Goal: Find specific page/section

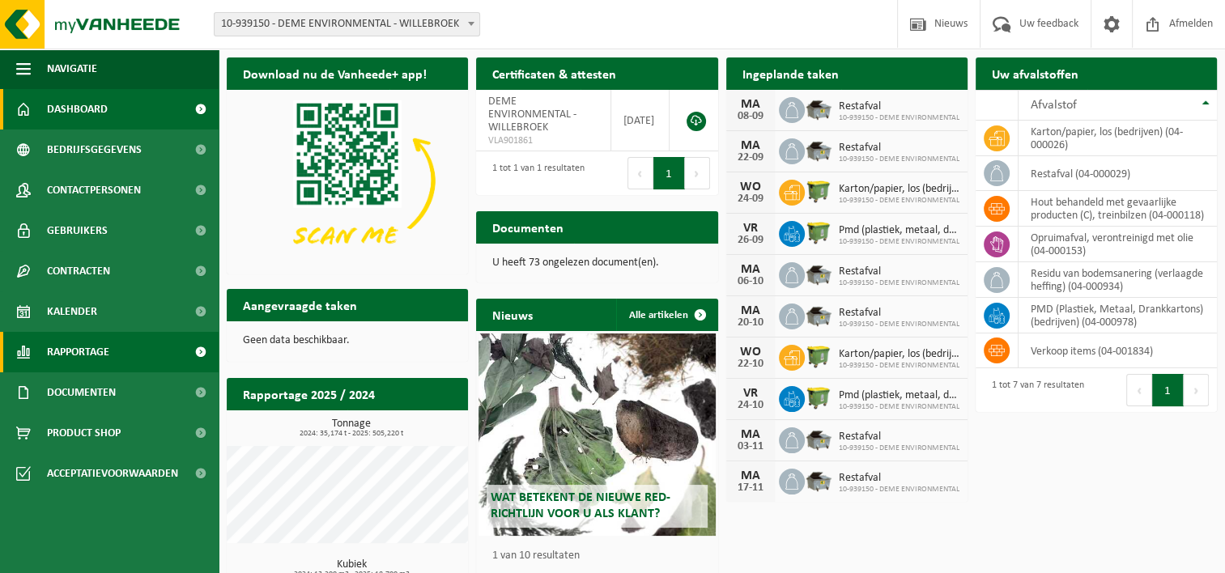
click at [127, 350] on link "Rapportage" at bounding box center [109, 352] width 219 height 40
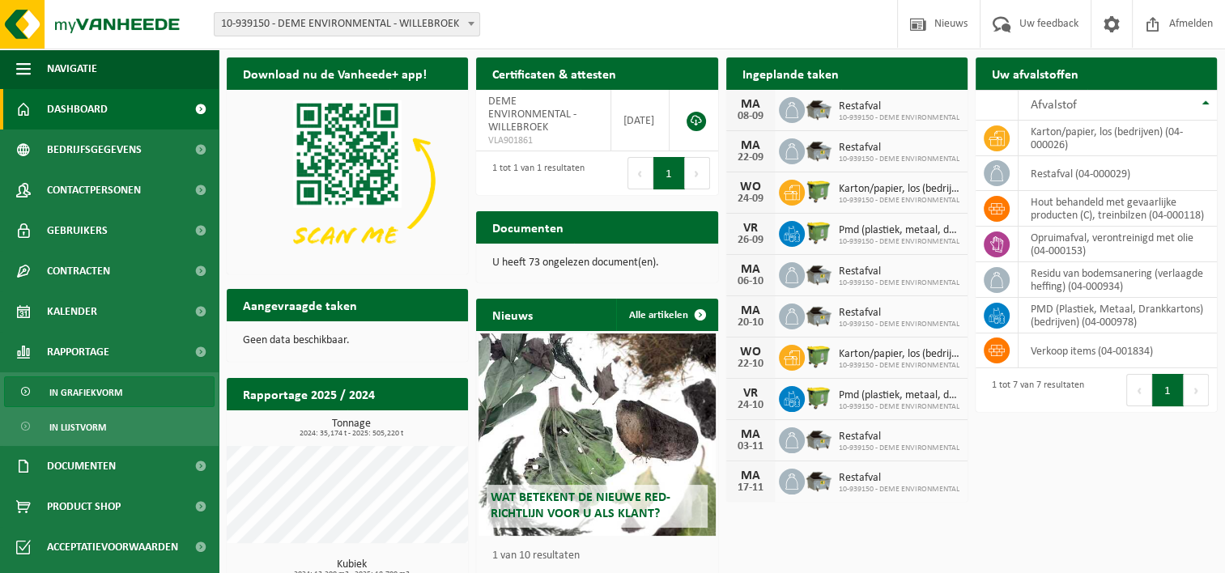
click at [114, 395] on span "In grafiekvorm" at bounding box center [85, 392] width 73 height 31
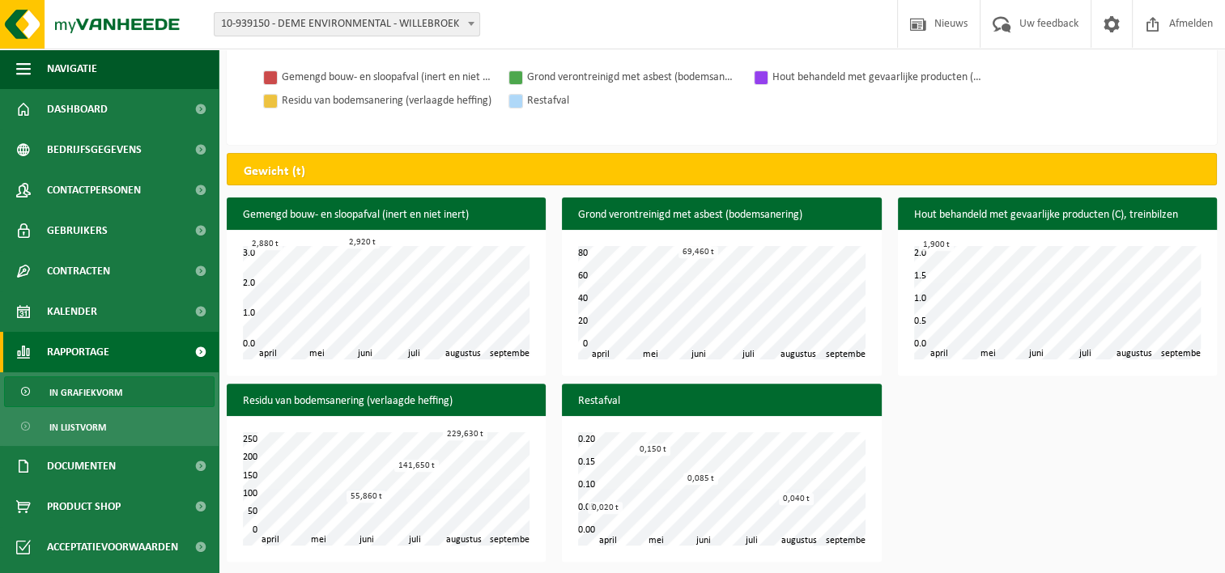
scroll to position [544, 0]
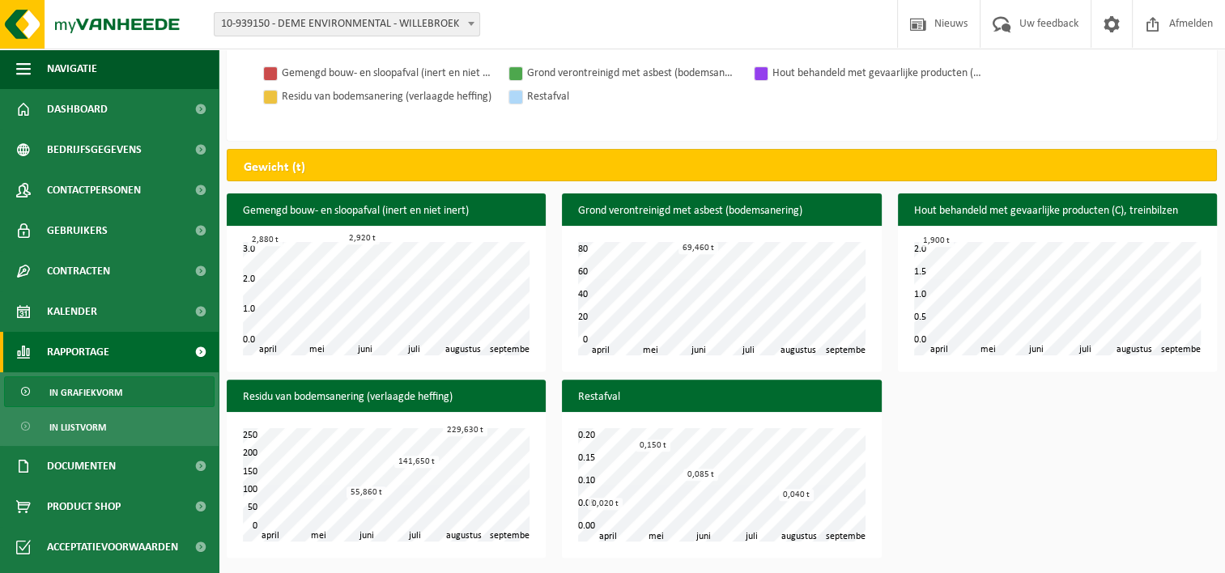
click at [982, 457] on div "Gemengd bouw- en sloopafval (inert en niet inert) mei juni juli augustus april …" at bounding box center [722, 380] width 1007 height 373
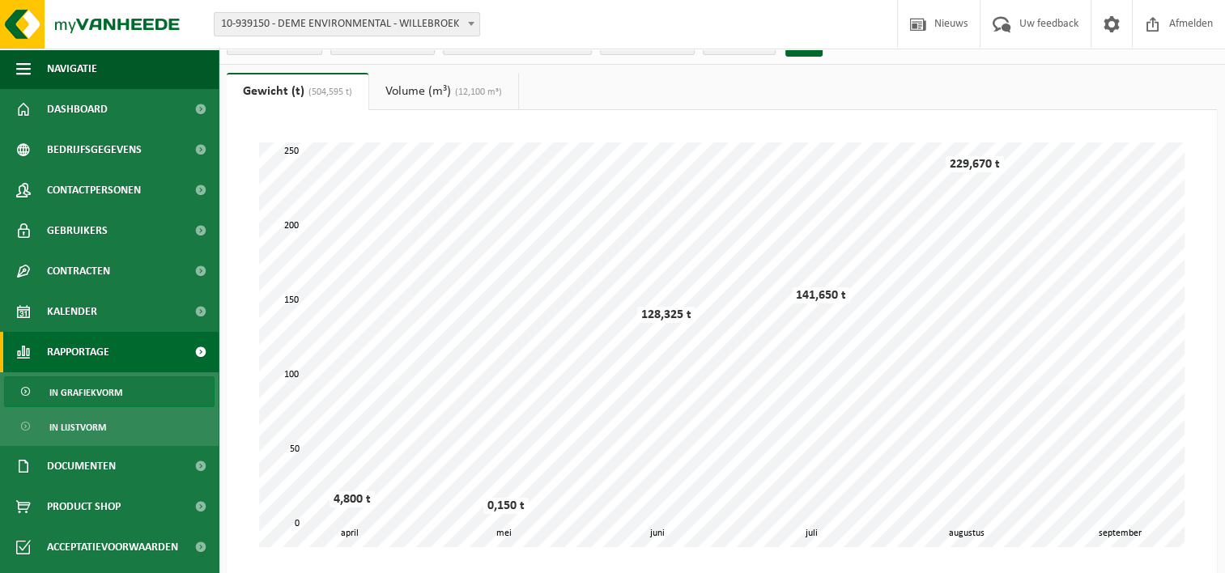
scroll to position [0, 0]
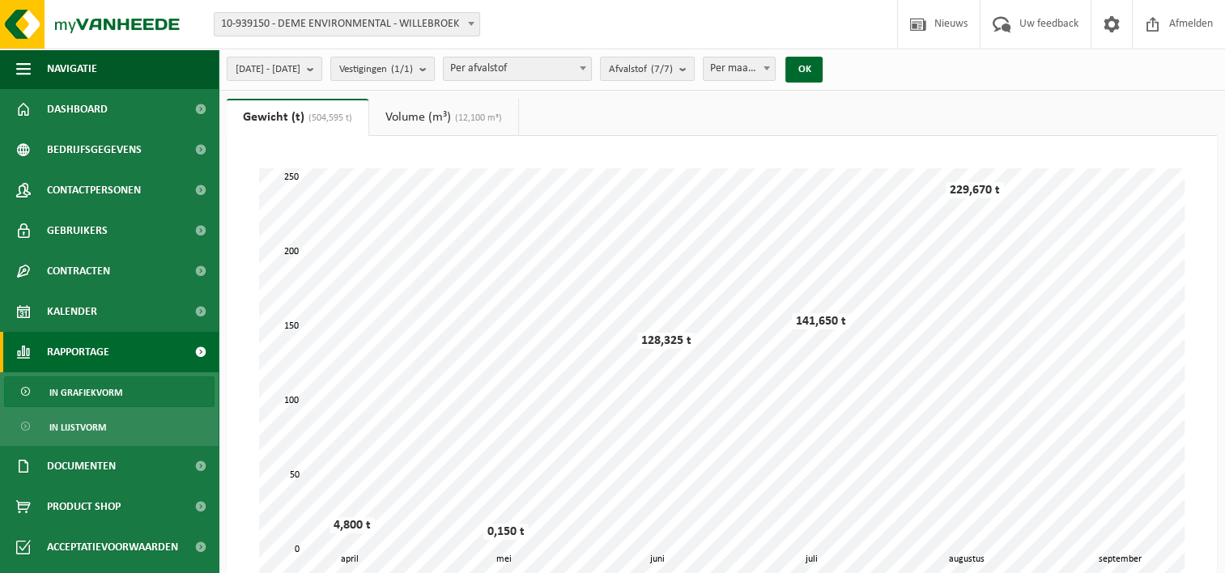
drag, startPoint x: 415, startPoint y: 105, endPoint x: 424, endPoint y: 110, distance: 10.1
click at [415, 105] on link "Volume (m³) (12,100 m³)" at bounding box center [443, 117] width 149 height 37
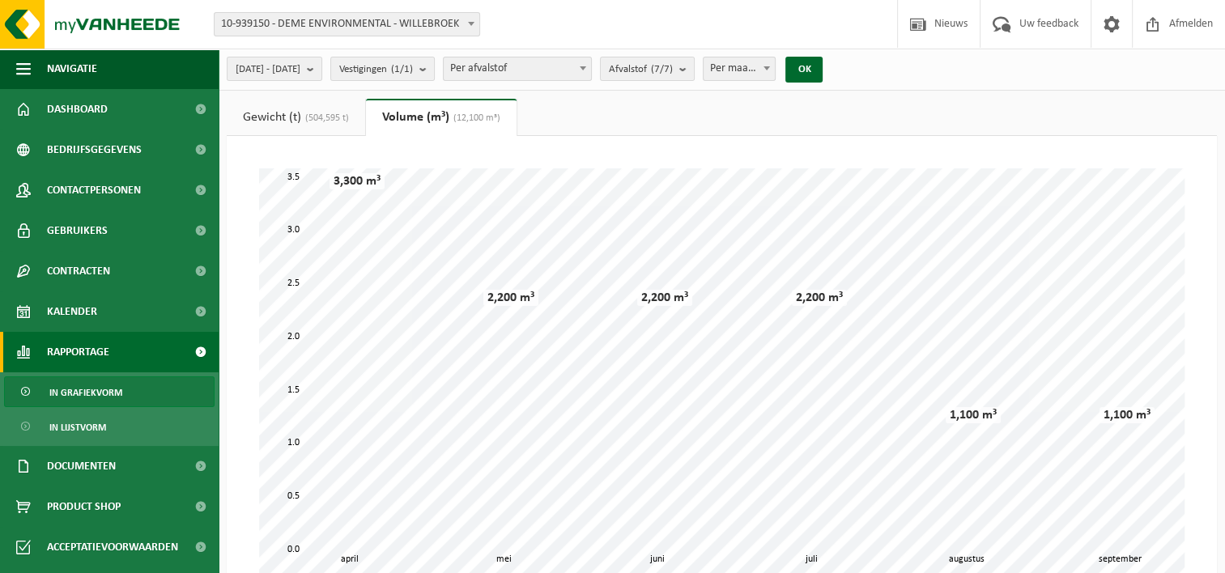
click at [321, 110] on link "Gewicht (t) (504,595 t)" at bounding box center [296, 117] width 139 height 37
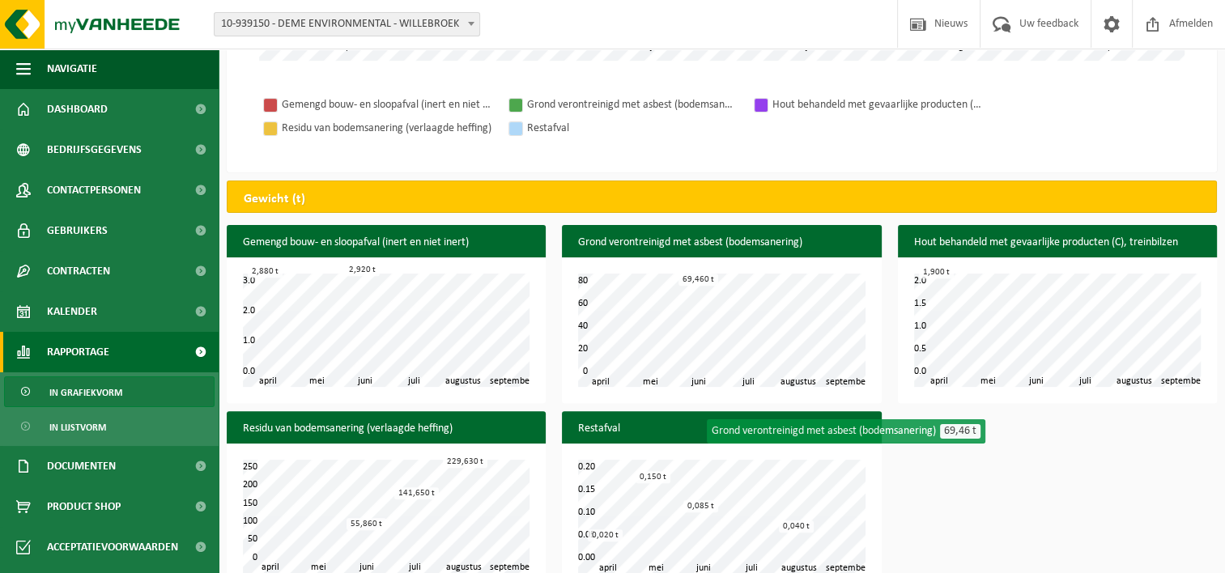
scroll to position [544, 0]
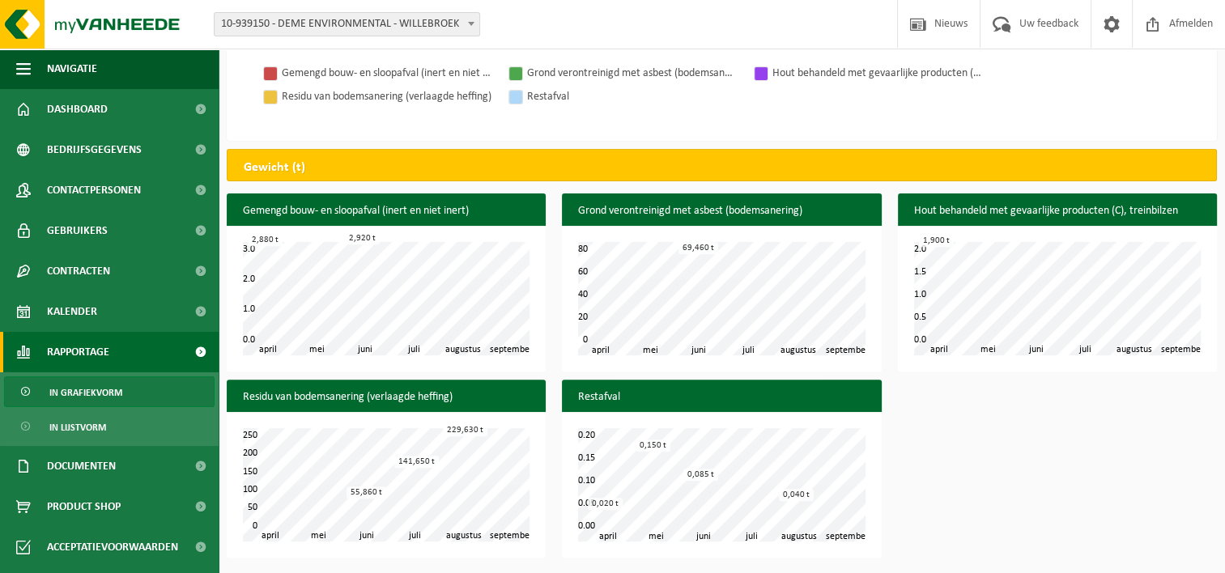
click at [965, 526] on div "Gemengd bouw- en sloopafval (inert en niet inert) mei juni juli augustus april …" at bounding box center [722, 380] width 1007 height 373
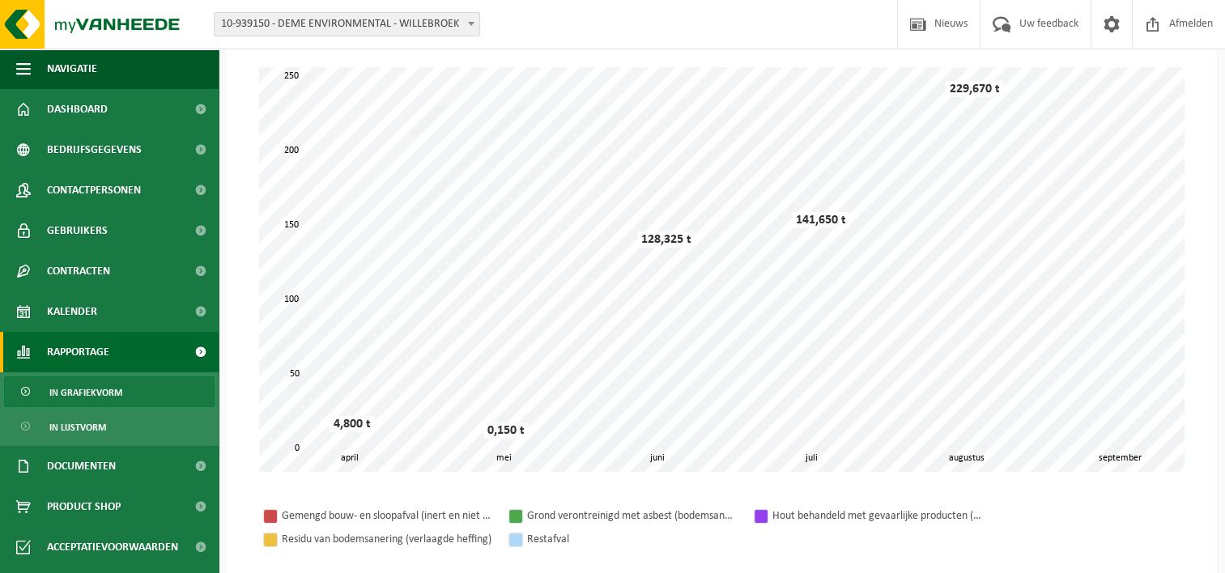
scroll to position [0, 0]
